Goal: Transaction & Acquisition: Purchase product/service

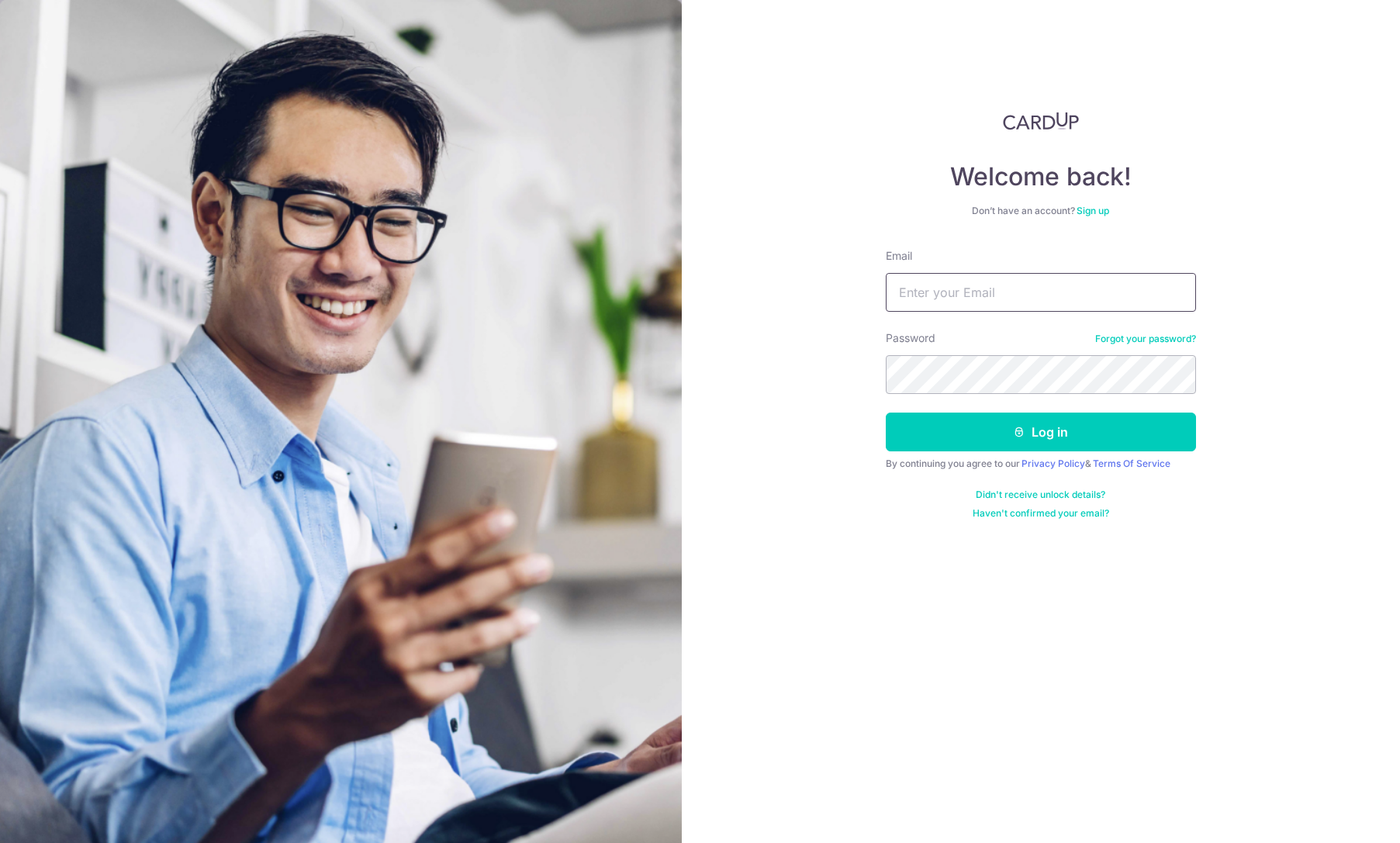
click at [962, 300] on input "Email" at bounding box center [1040, 292] width 310 height 39
type input "hsu.stan@gmail.com"
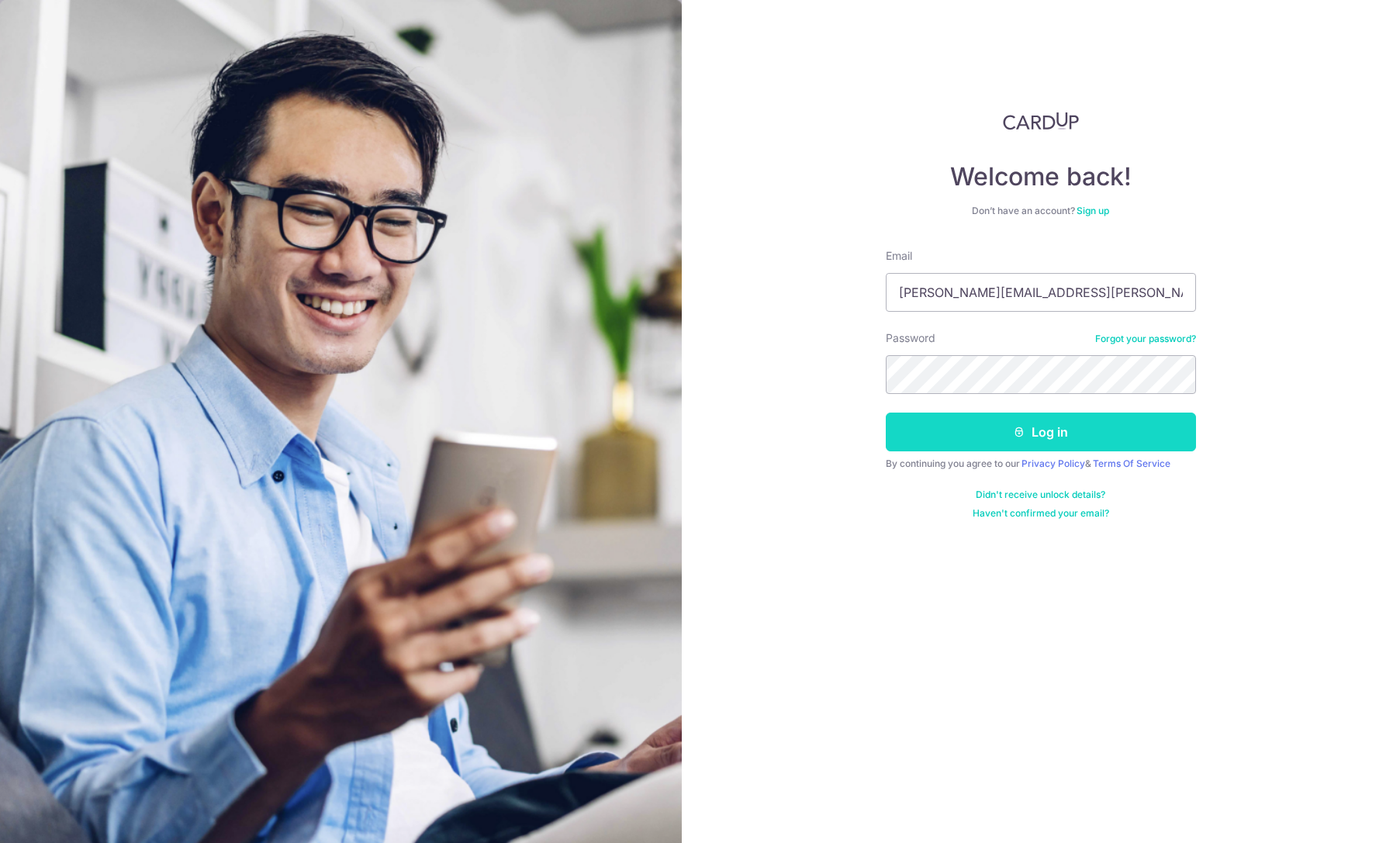
click at [1035, 432] on button "Log in" at bounding box center [1040, 432] width 310 height 39
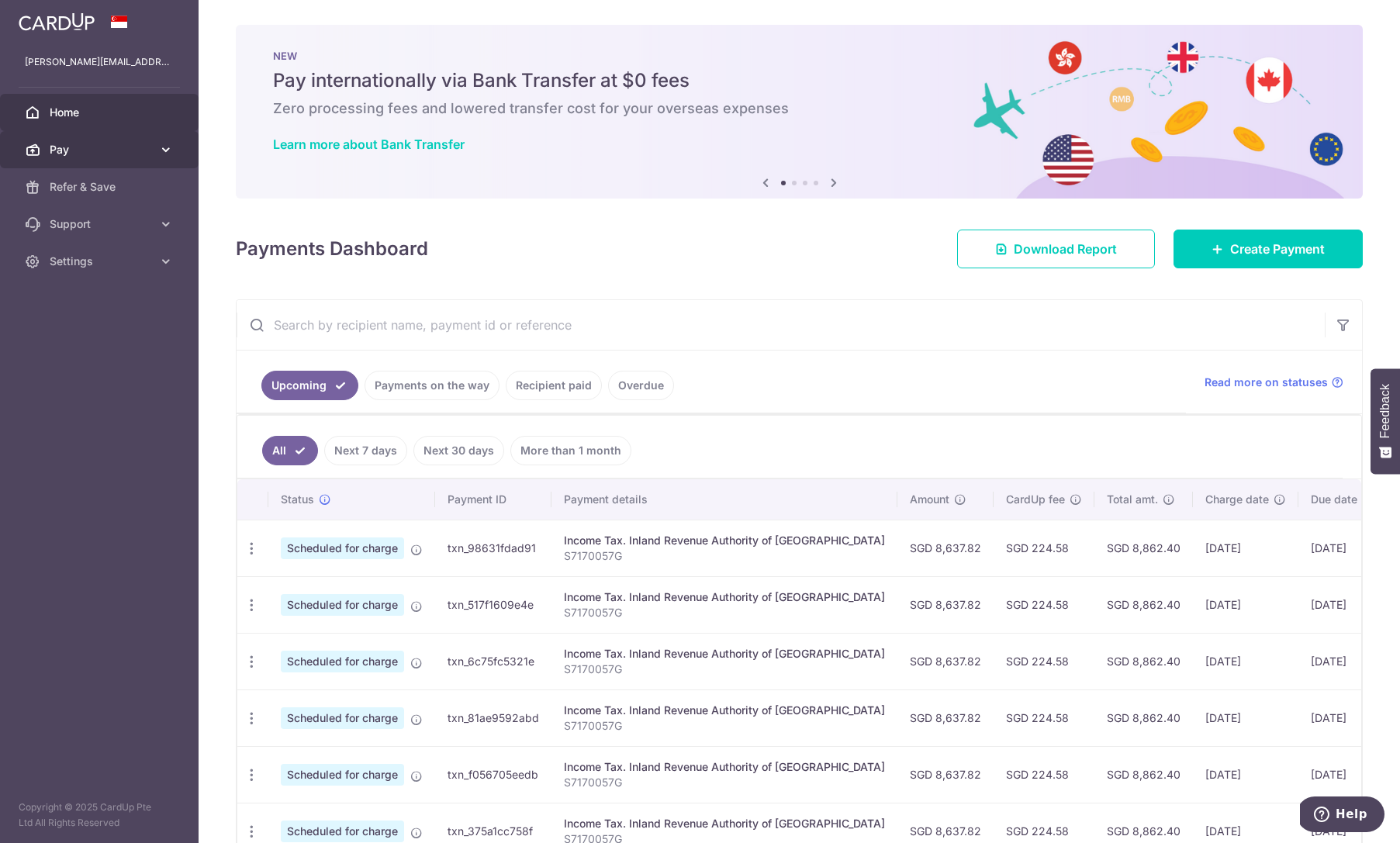
click at [131, 150] on span "Pay" at bounding box center [101, 149] width 103 height 16
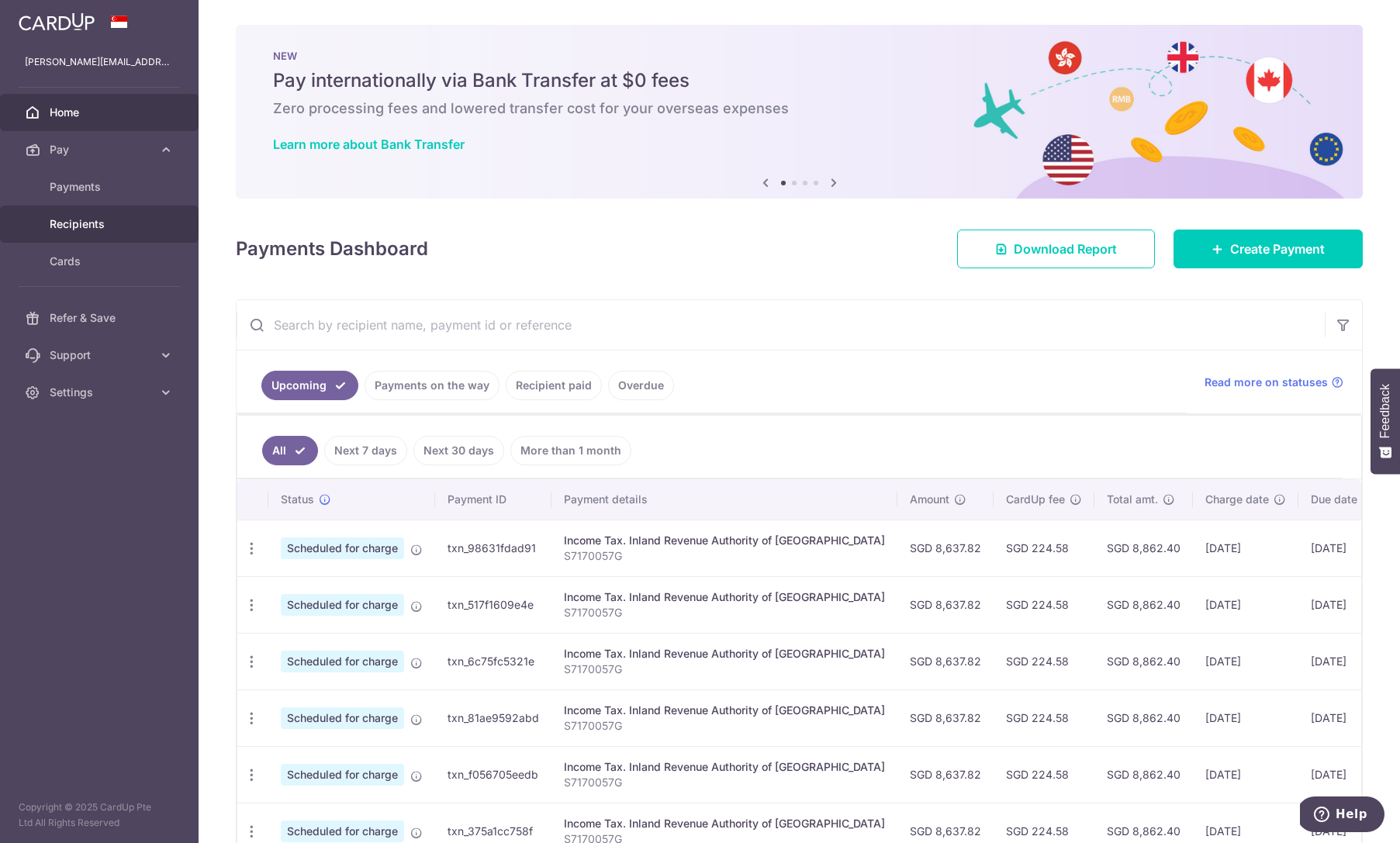
click at [82, 220] on span "Recipients" at bounding box center [101, 224] width 103 height 16
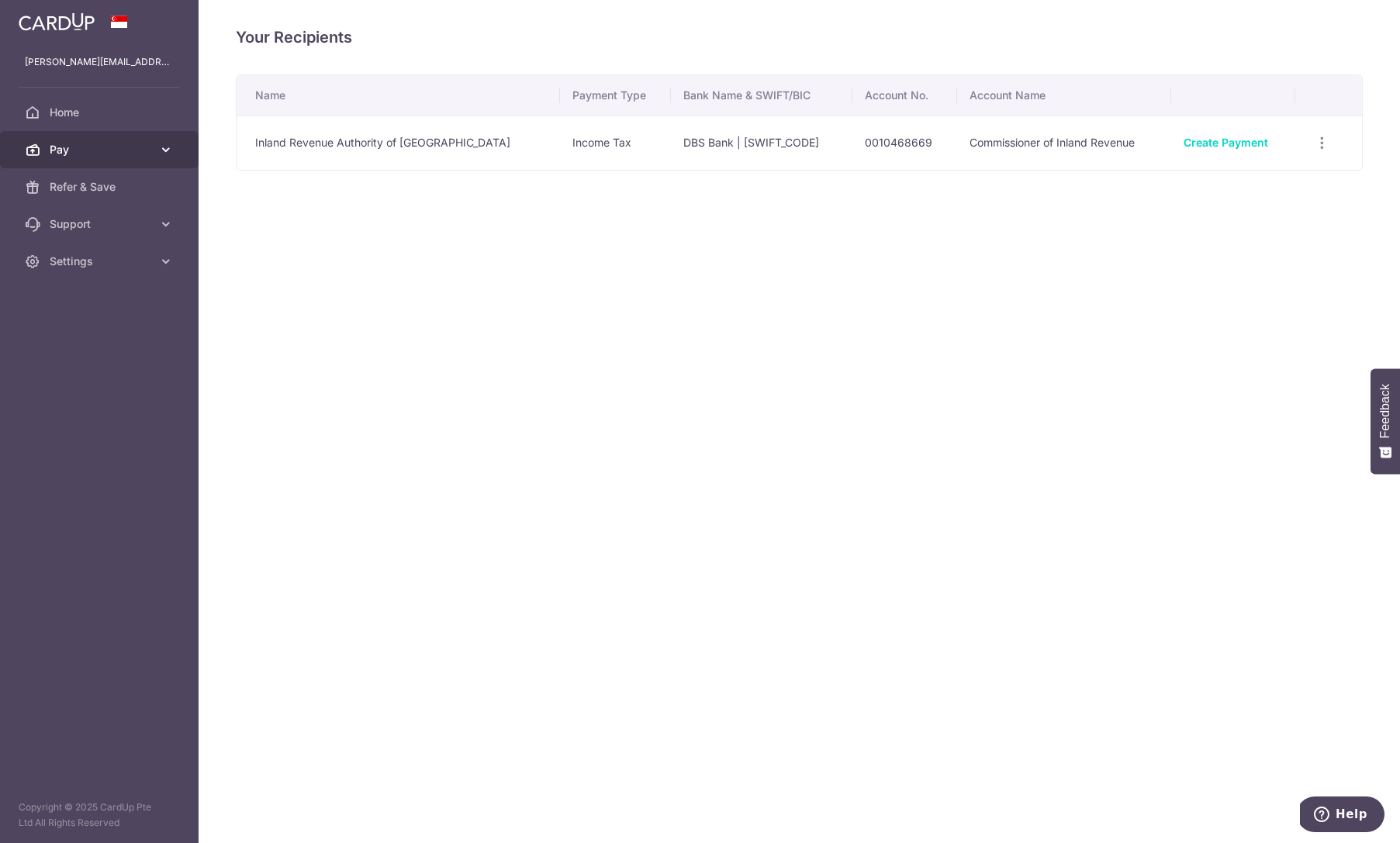
click at [162, 150] on icon at bounding box center [166, 149] width 16 height 16
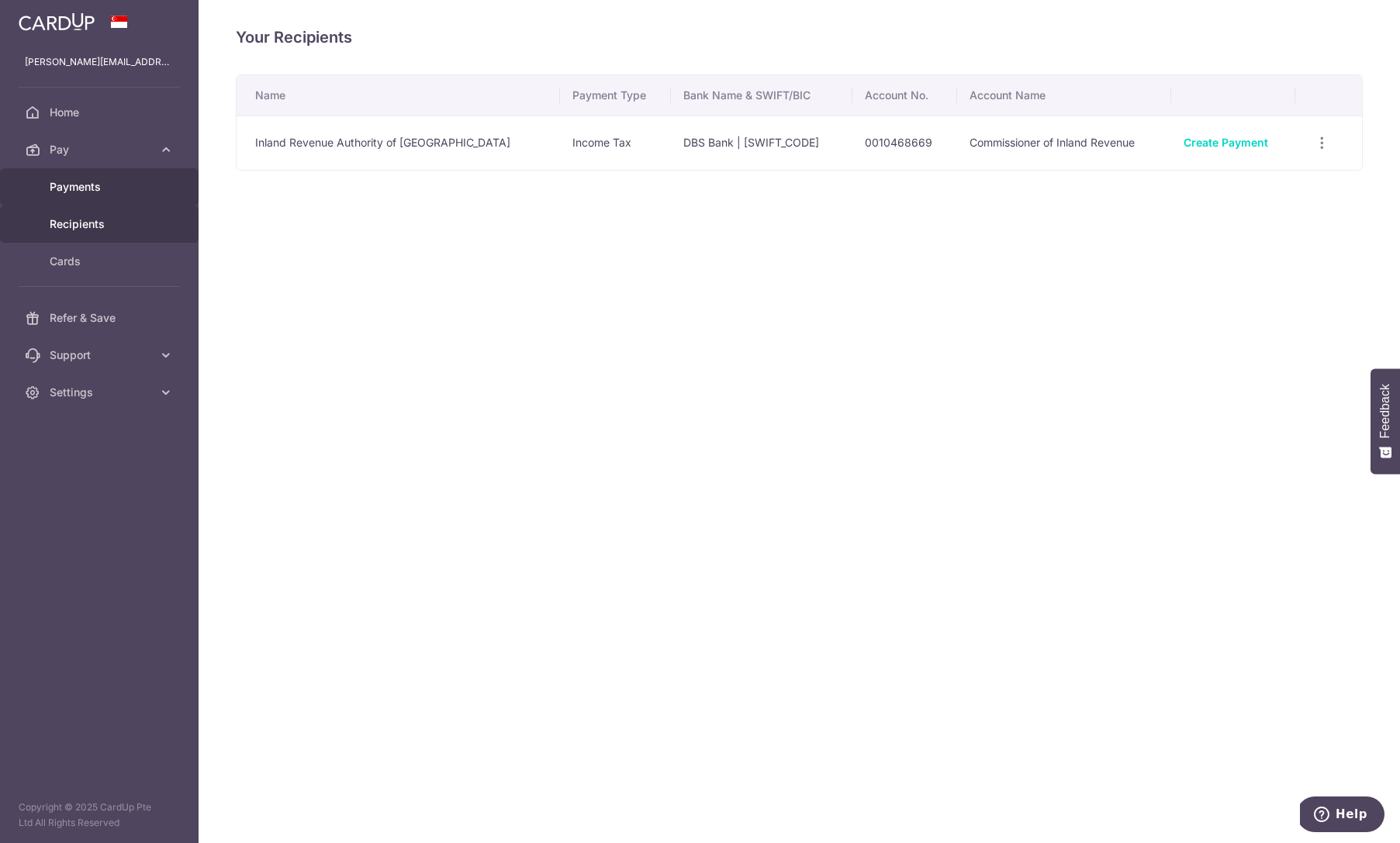
click at [82, 186] on span "Payments" at bounding box center [101, 187] width 103 height 16
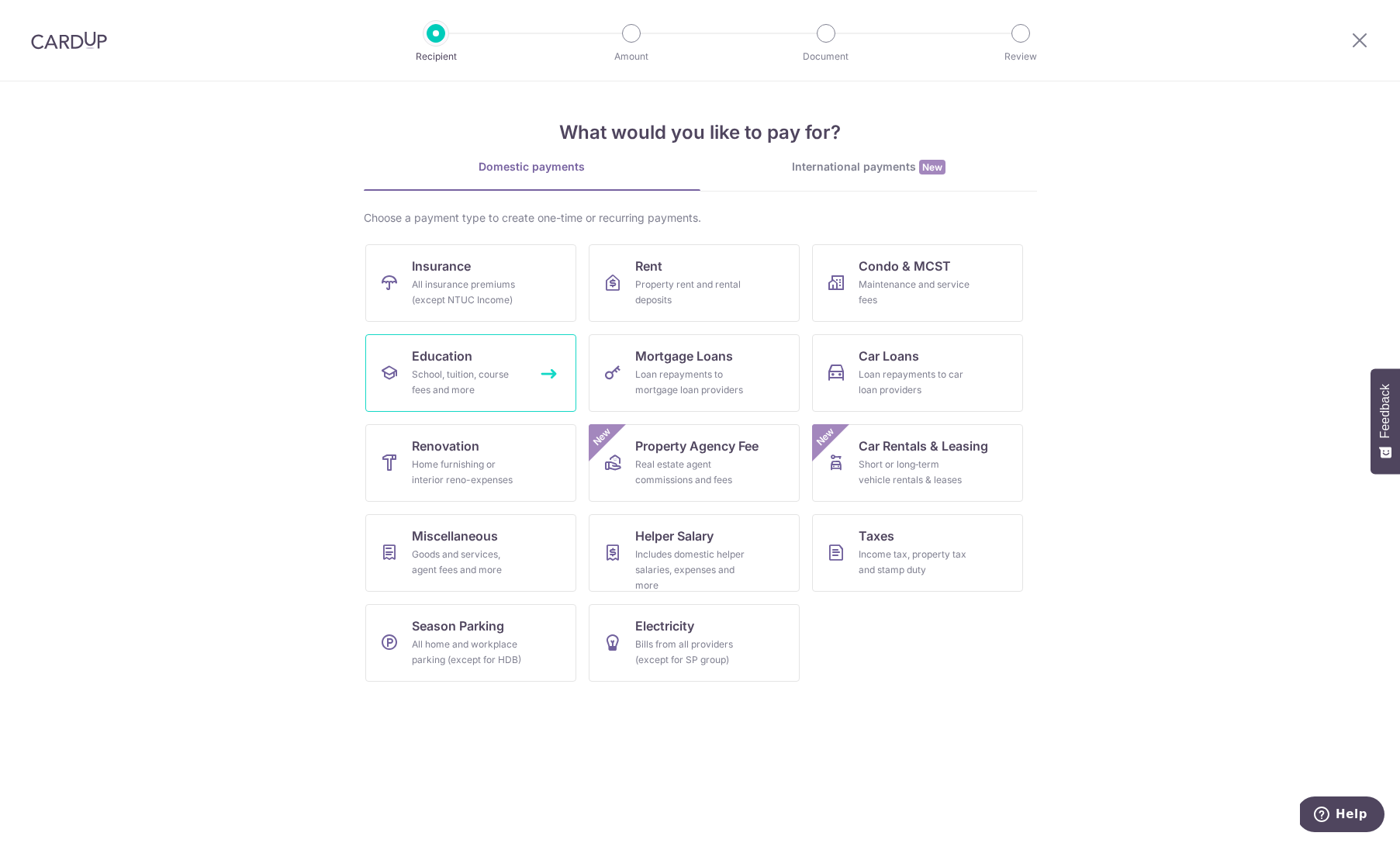
click at [442, 372] on div "School, tuition, course fees and more" at bounding box center [468, 382] width 112 height 31
click at [477, 380] on div "School, tuition, course fees and more" at bounding box center [468, 382] width 112 height 31
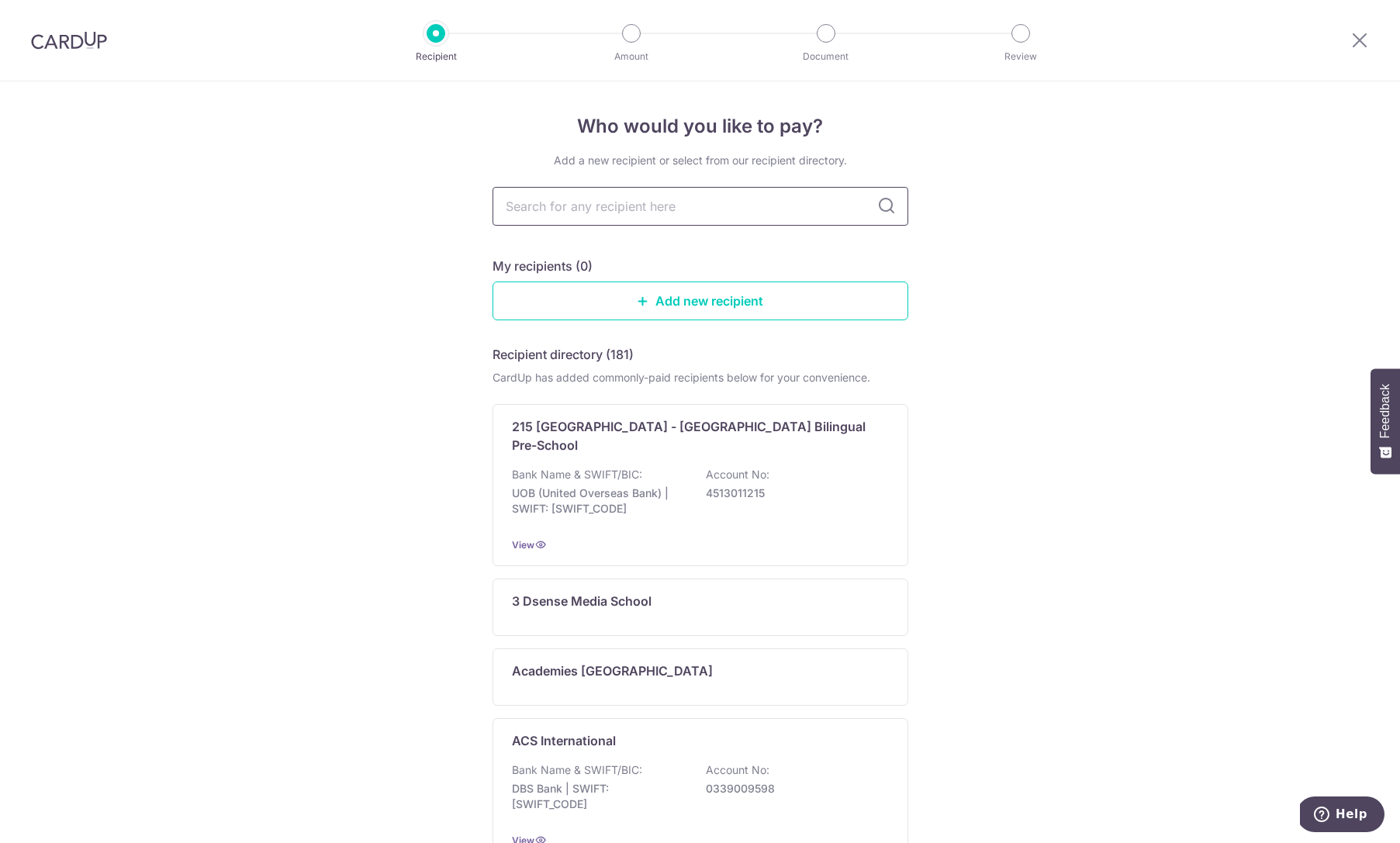
click at [575, 207] on input "text" at bounding box center [700, 206] width 415 height 39
type input "crypto"
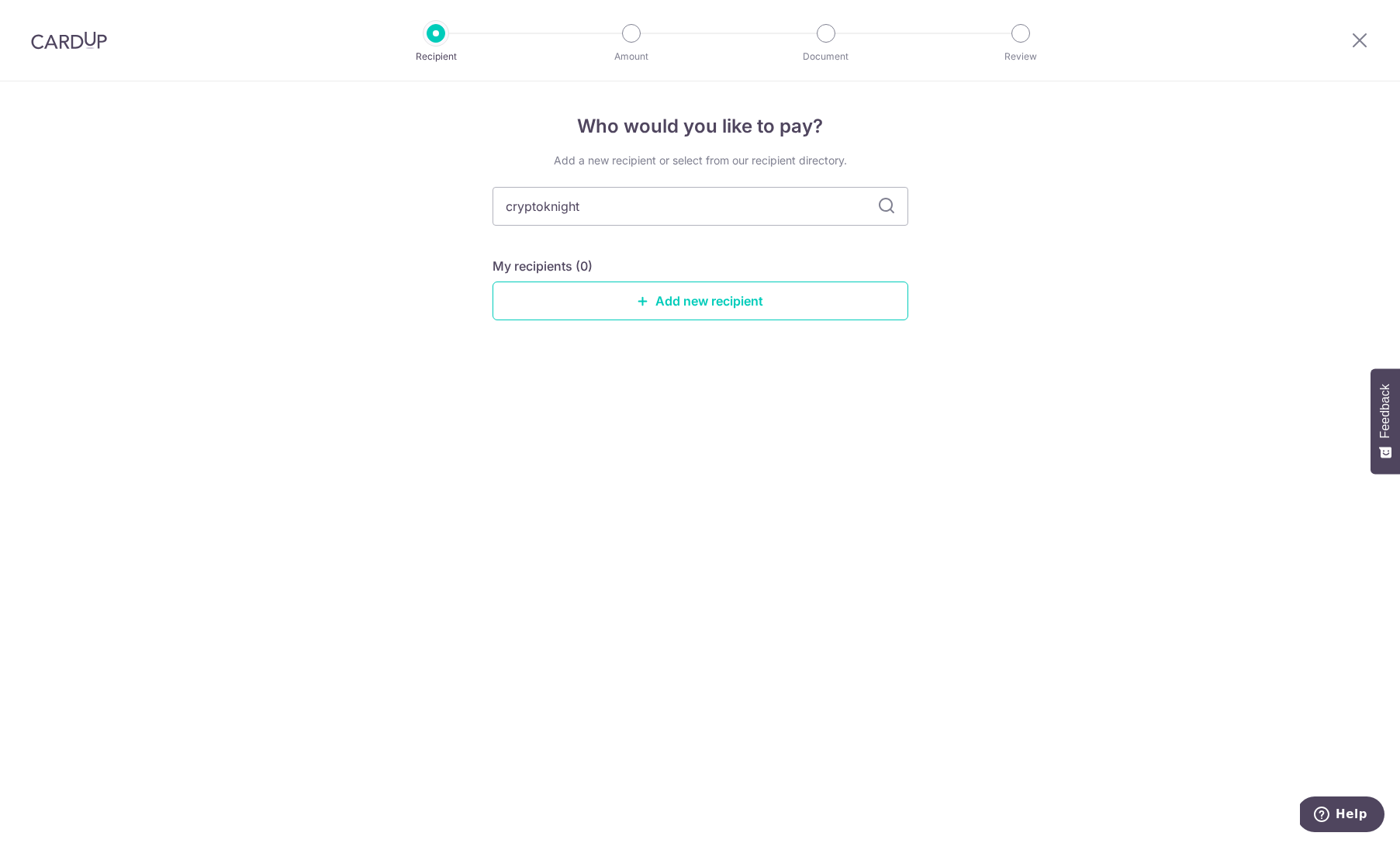
type input "cryptoknights"
click at [884, 209] on icon at bounding box center [886, 206] width 18 height 18
click at [709, 298] on link "Add new recipient" at bounding box center [700, 301] width 415 height 39
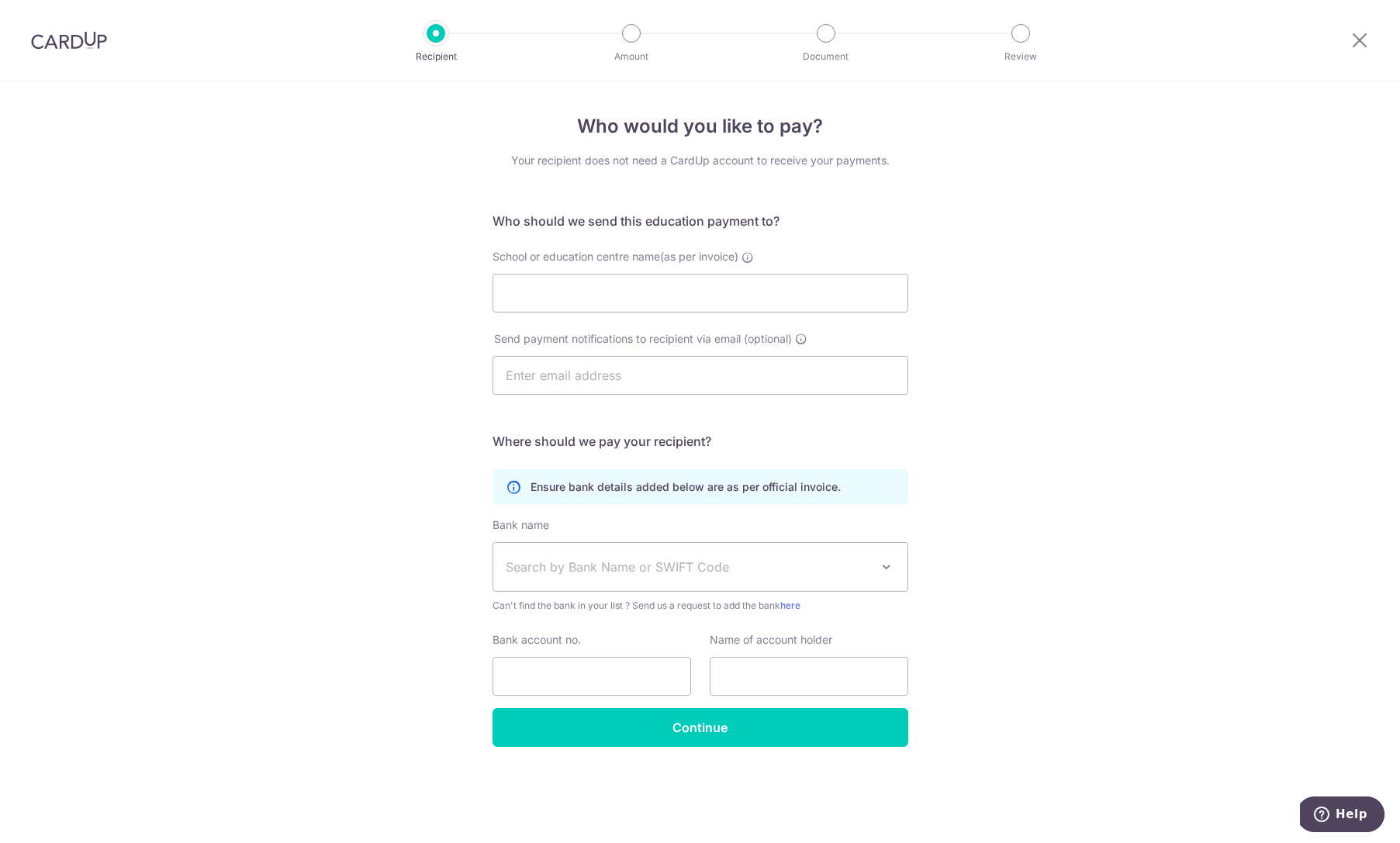
click at [80, 37] on img at bounding box center [69, 40] width 76 height 18
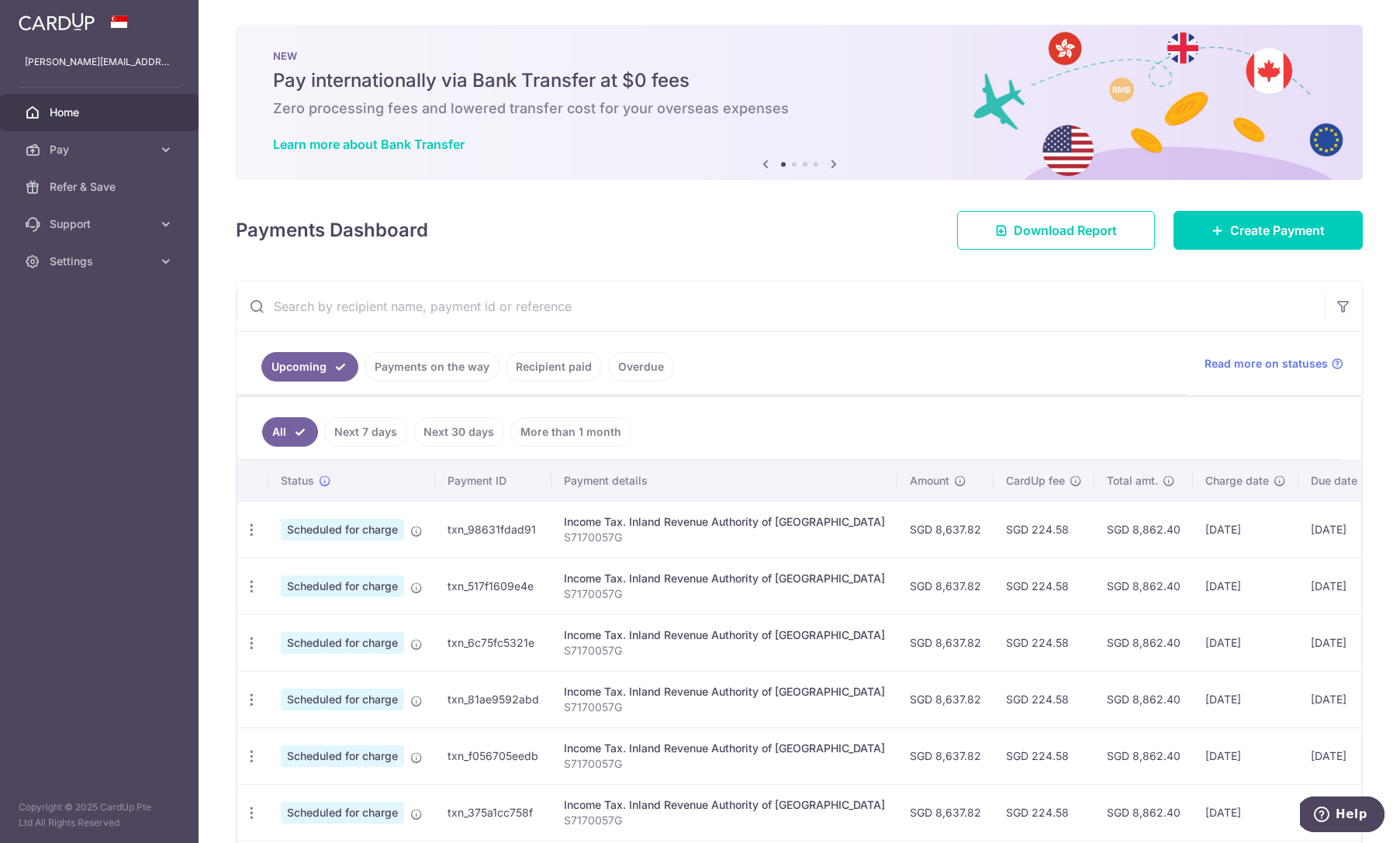
click at [54, 112] on span "Home" at bounding box center [101, 112] width 103 height 16
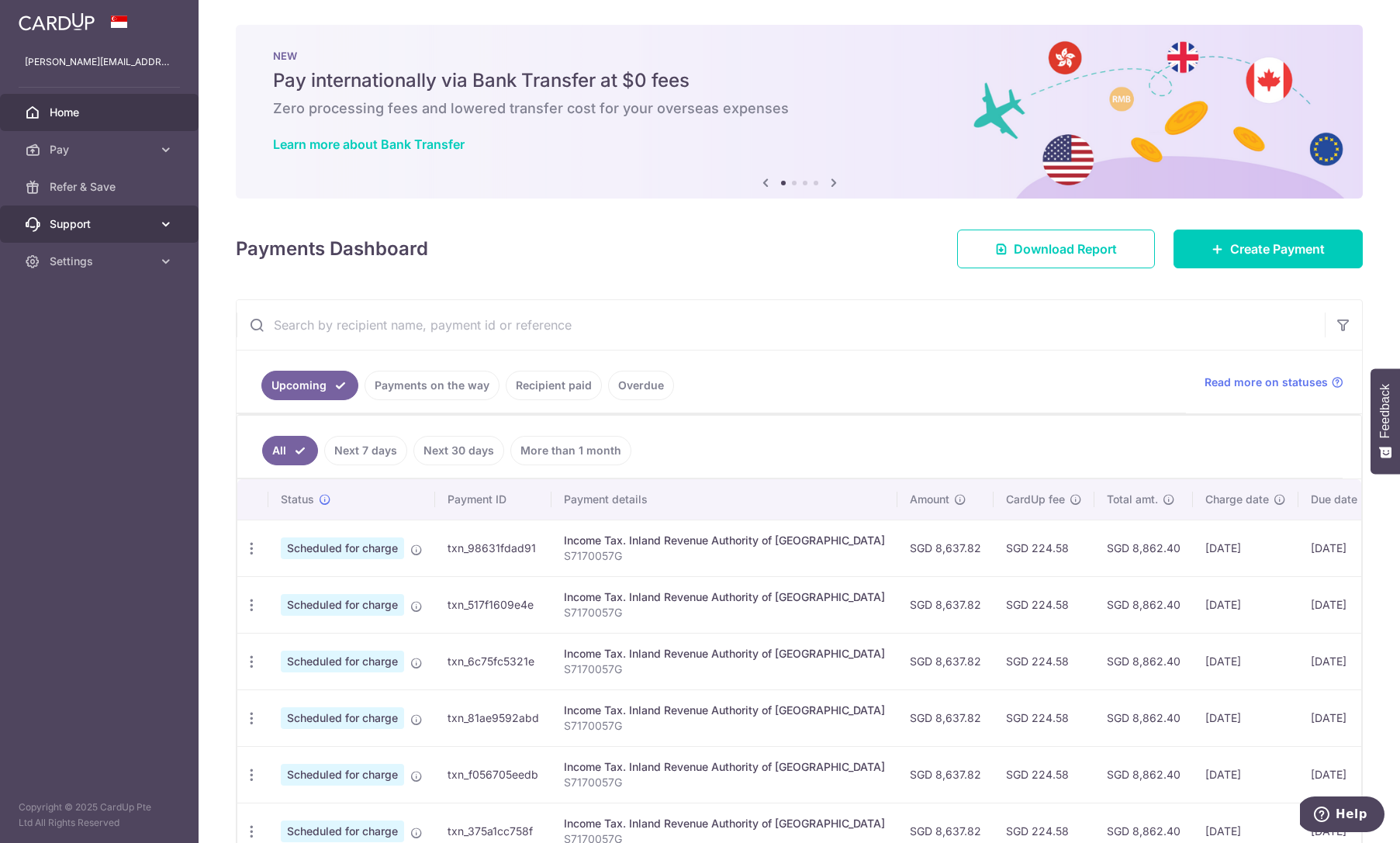
click at [84, 227] on span "Support" at bounding box center [101, 224] width 103 height 16
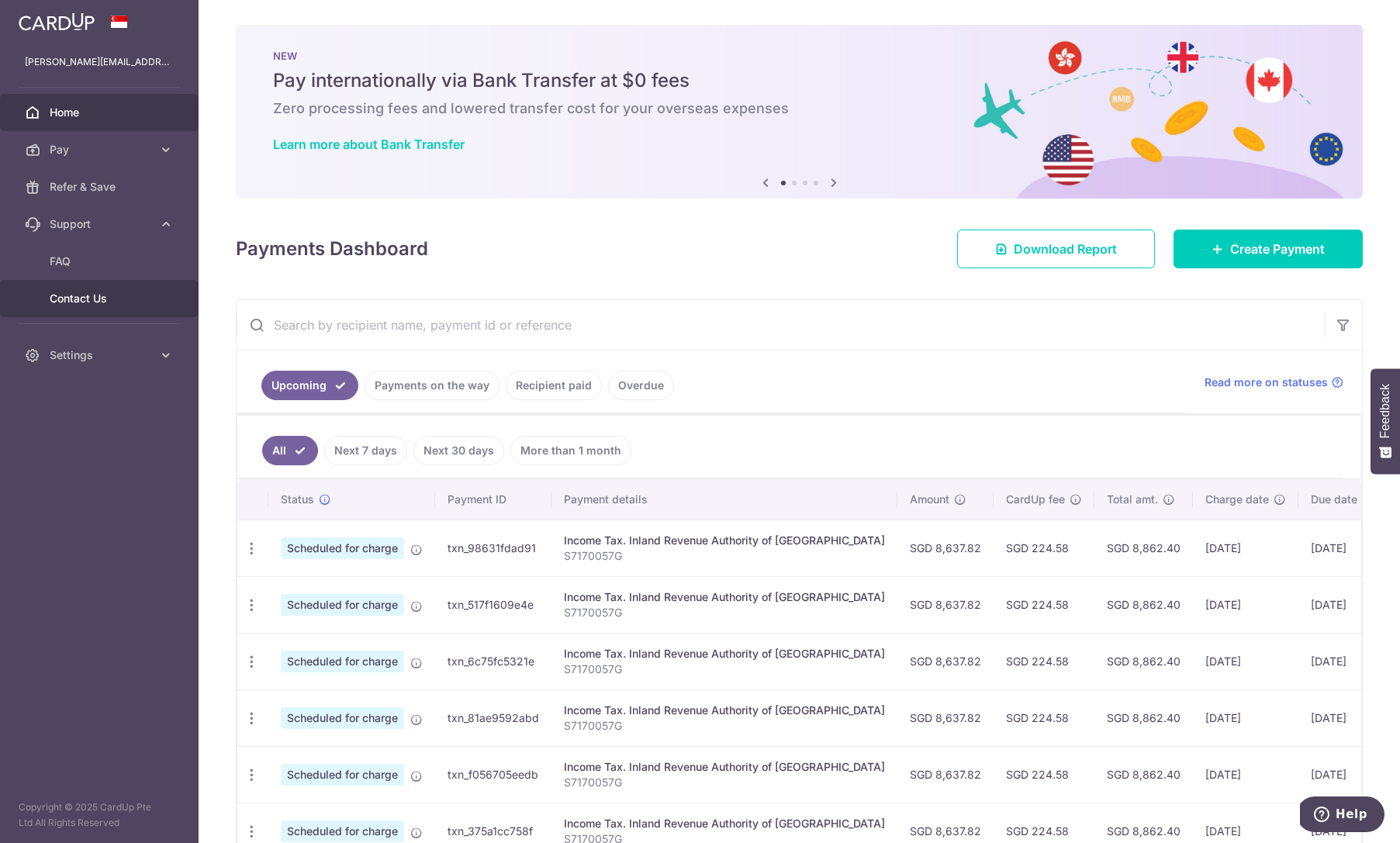
click at [85, 298] on span "Contact Us" at bounding box center [101, 299] width 103 height 16
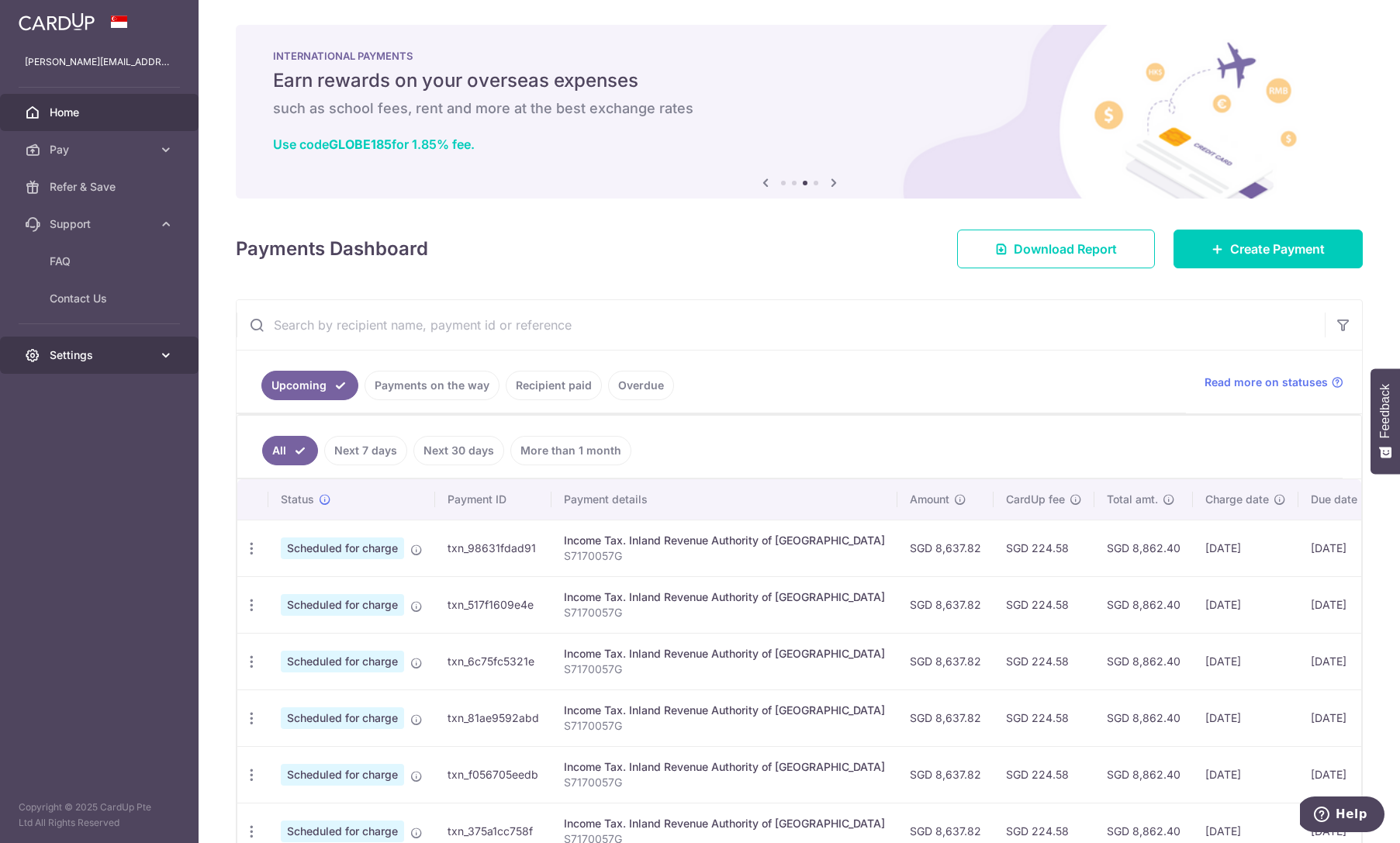
click at [76, 355] on span "Settings" at bounding box center [101, 355] width 103 height 16
click at [76, 108] on span "Home" at bounding box center [101, 112] width 103 height 16
